Goal: Navigation & Orientation: Find specific page/section

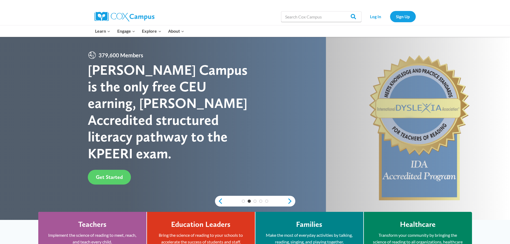
scroll to position [80, 0]
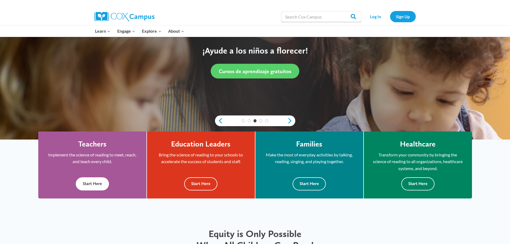
click at [93, 185] on button "Start Here" at bounding box center [92, 183] width 33 height 13
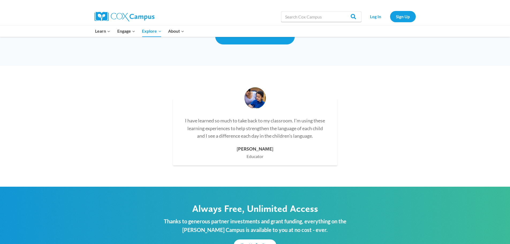
scroll to position [1286, 0]
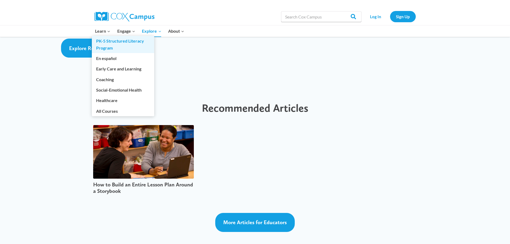
click at [101, 44] on link "PK-5 Structured Literacy Program" at bounding box center [123, 44] width 62 height 17
